Goal: Transaction & Acquisition: Purchase product/service

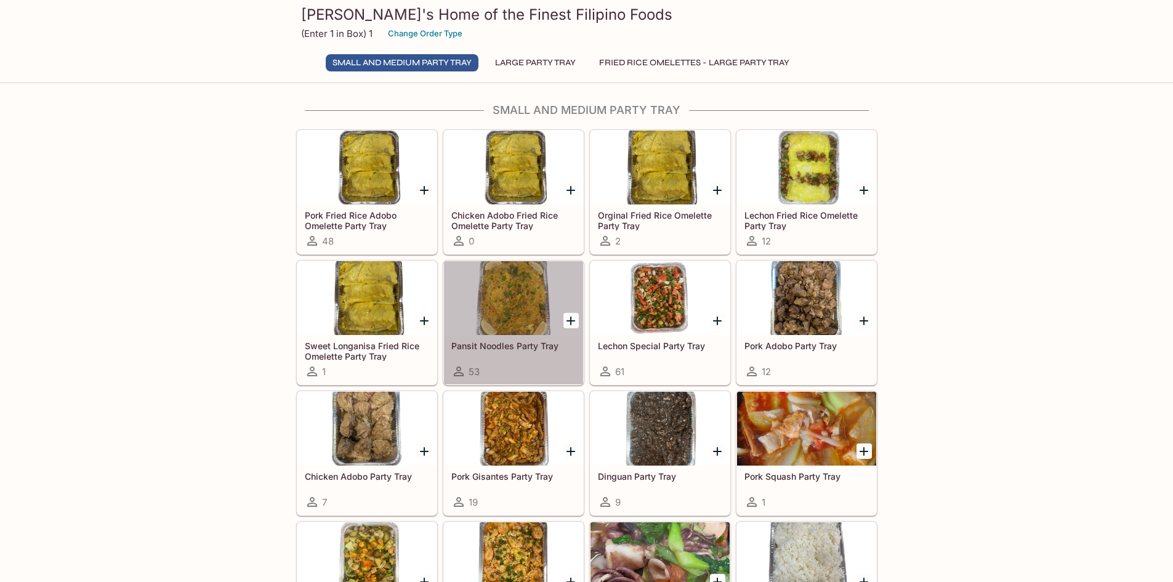
click at [531, 317] on div at bounding box center [513, 298] width 139 height 74
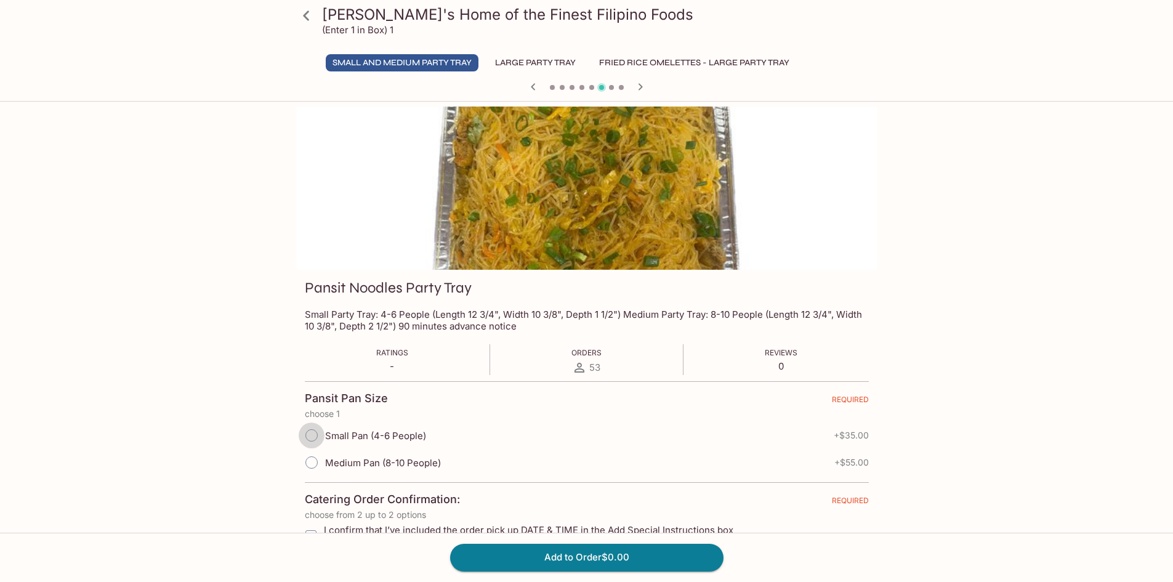
click at [310, 438] on input "Small Pan (4-6 People)" at bounding box center [312, 436] width 26 height 26
radio input "true"
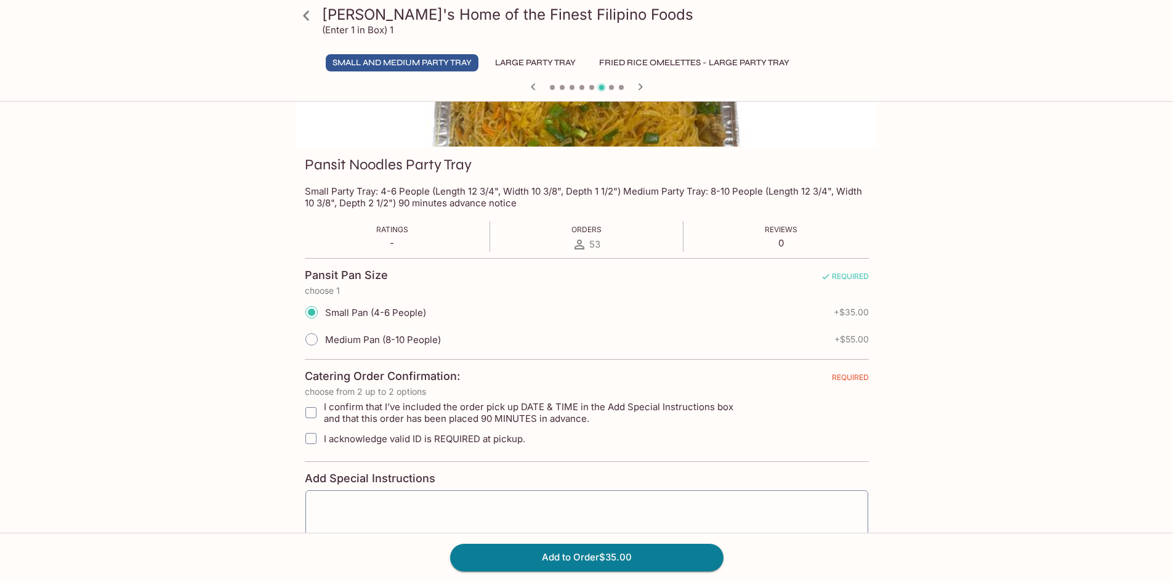
scroll to position [246, 0]
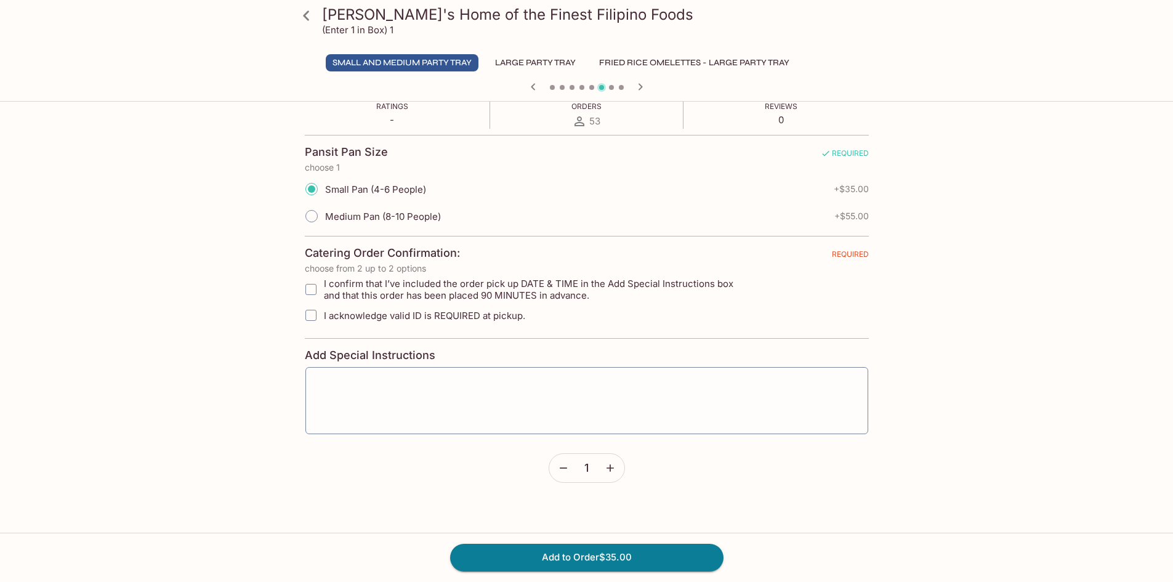
click at [341, 293] on span "I confirm that I’ve included the order pick up DATE & TIME in the Add Special I…" at bounding box center [537, 289] width 427 height 23
click at [323, 293] on input "I confirm that I’ve included the order pick up DATE & TIME in the Add Special I…" at bounding box center [311, 289] width 25 height 25
checkbox input "true"
click at [460, 318] on span "I acknowledge valid ID is REQUIRED at pickup." at bounding box center [424, 316] width 201 height 12
click at [323, 318] on input "I acknowledge valid ID is REQUIRED at pickup." at bounding box center [311, 315] width 25 height 25
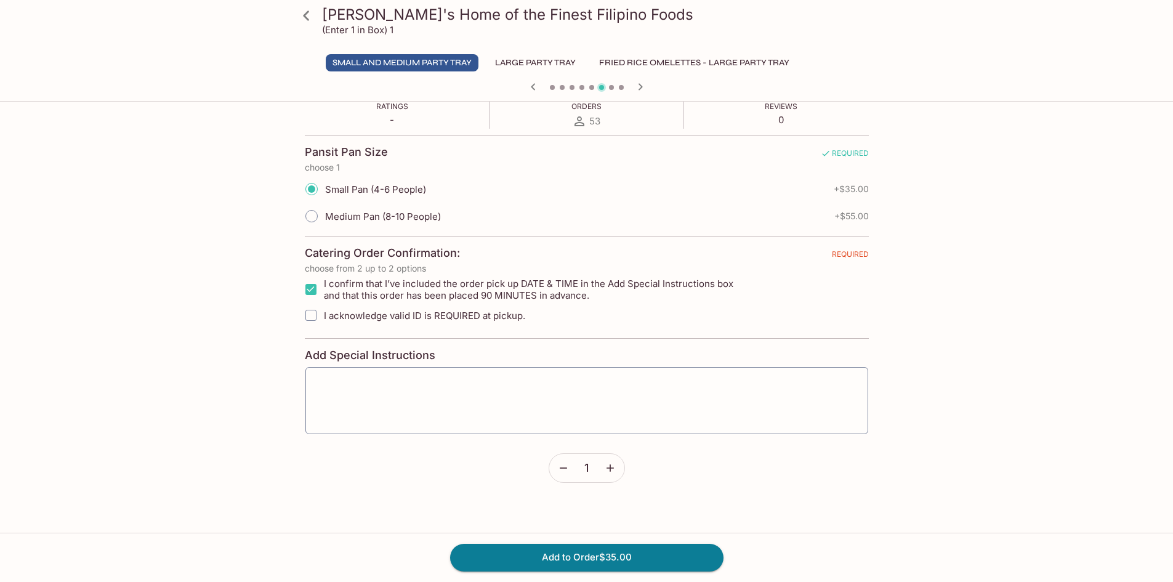
checkbox input "true"
